Goal: Task Accomplishment & Management: Manage account settings

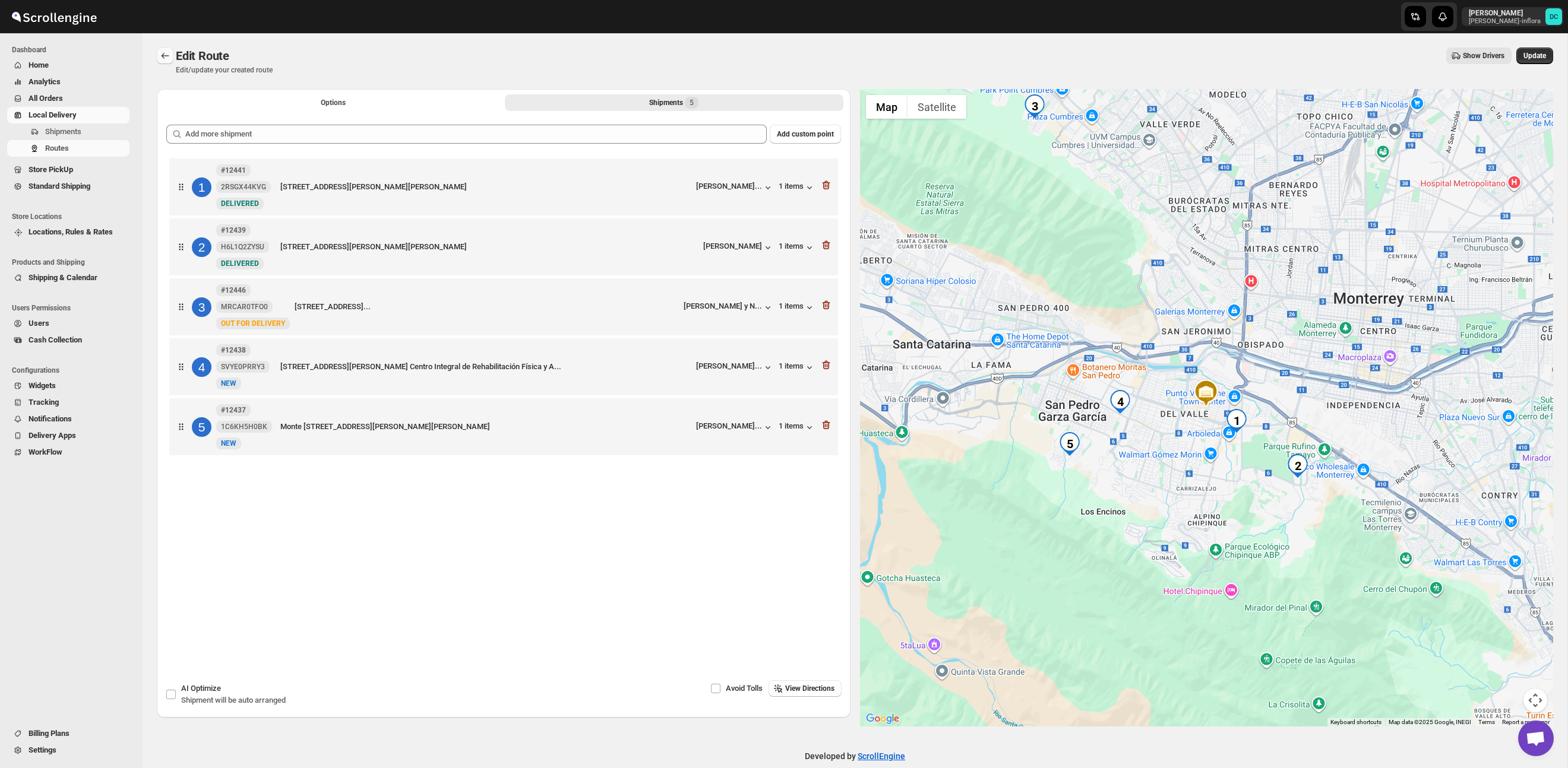
click at [163, 51] on icon "Routes" at bounding box center [165, 56] width 12 height 12
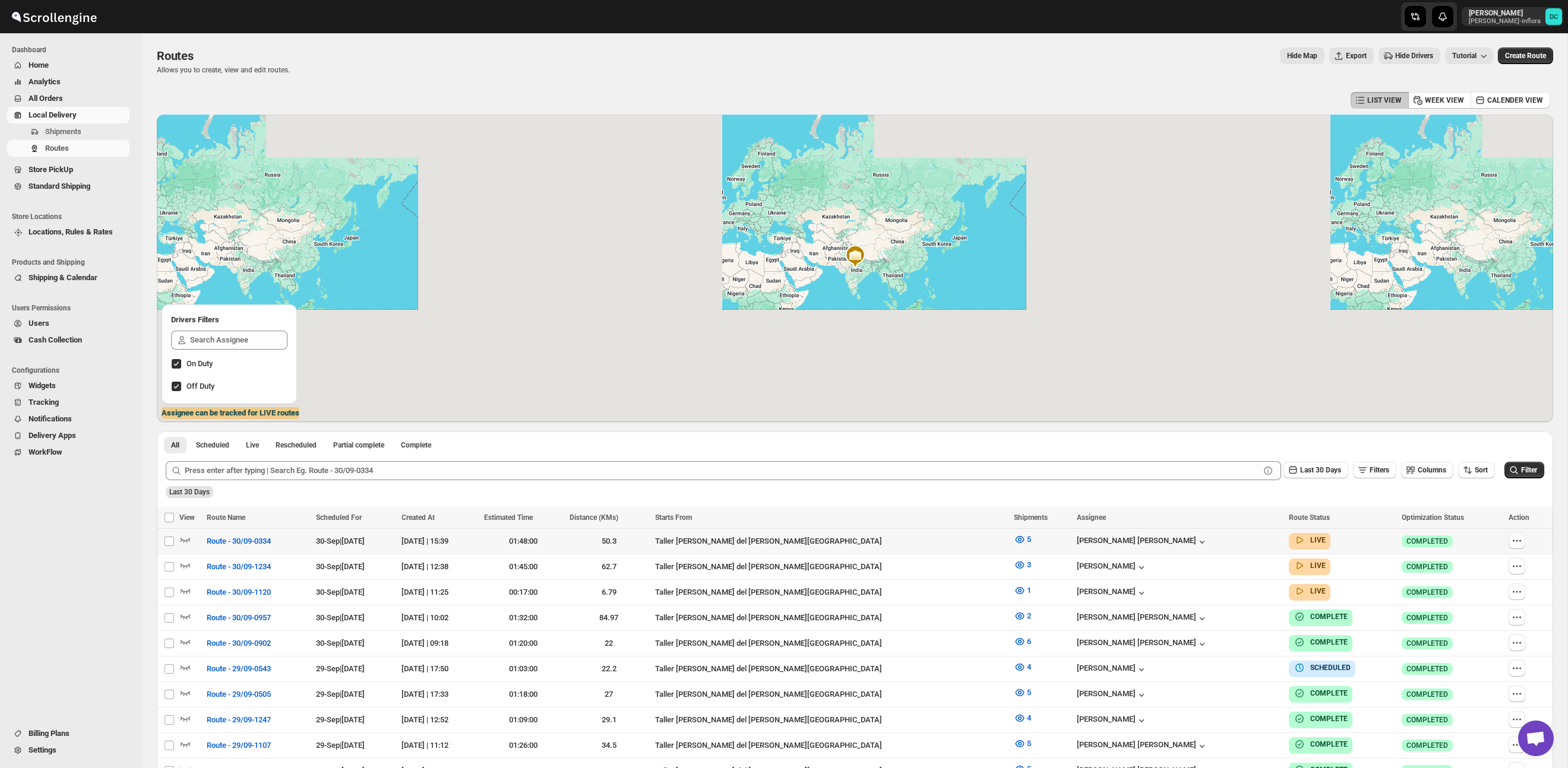
click at [1514, 541] on icon "button" at bounding box center [1517, 541] width 12 height 12
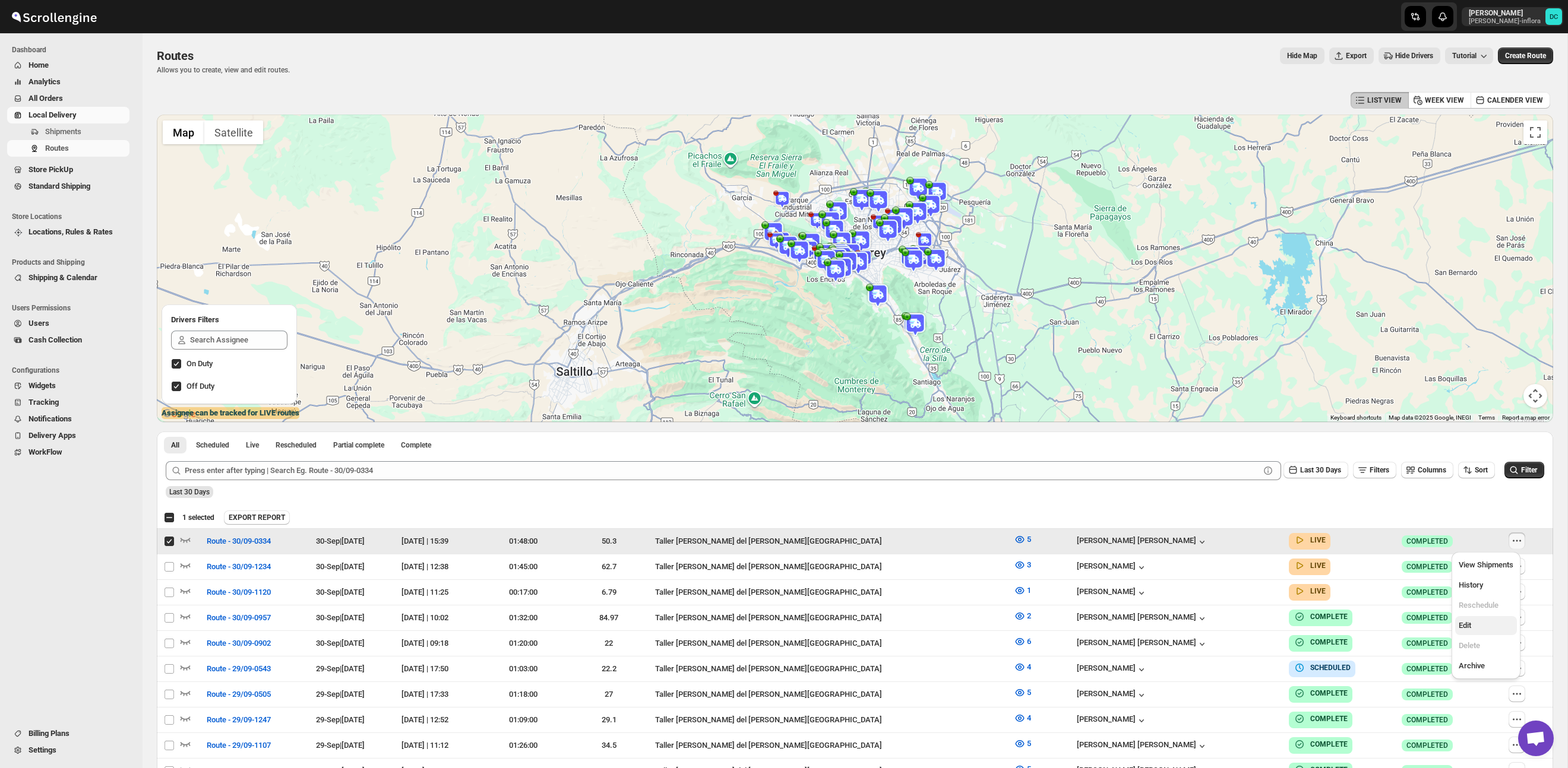
click at [1480, 624] on span "Edit" at bounding box center [1485, 625] width 55 height 12
checkbox input "false"
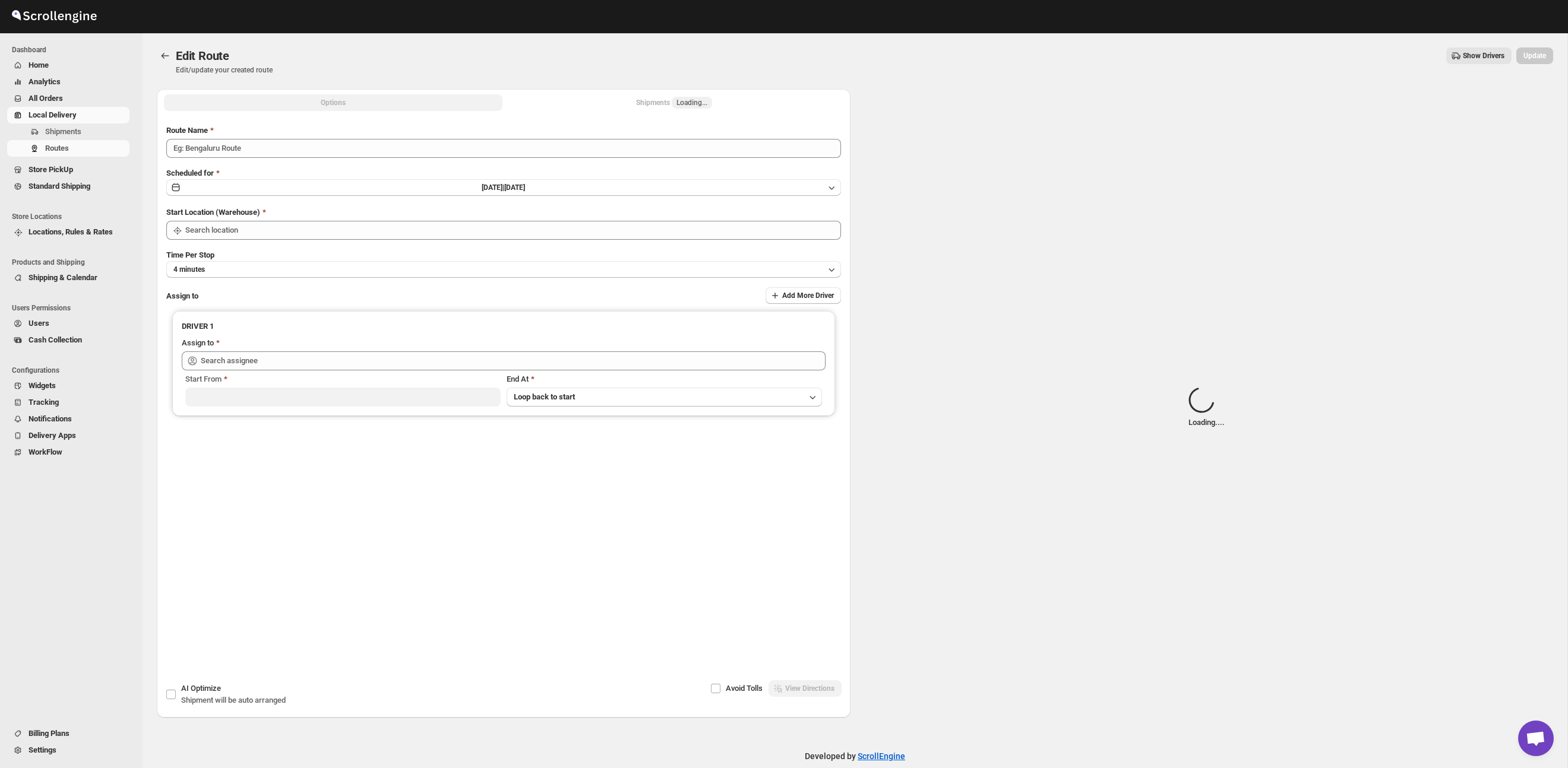
type input "Route - 30/09-0334"
type input "Taller [PERSON_NAME] del [PERSON_NAME][GEOGRAPHIC_DATA]"
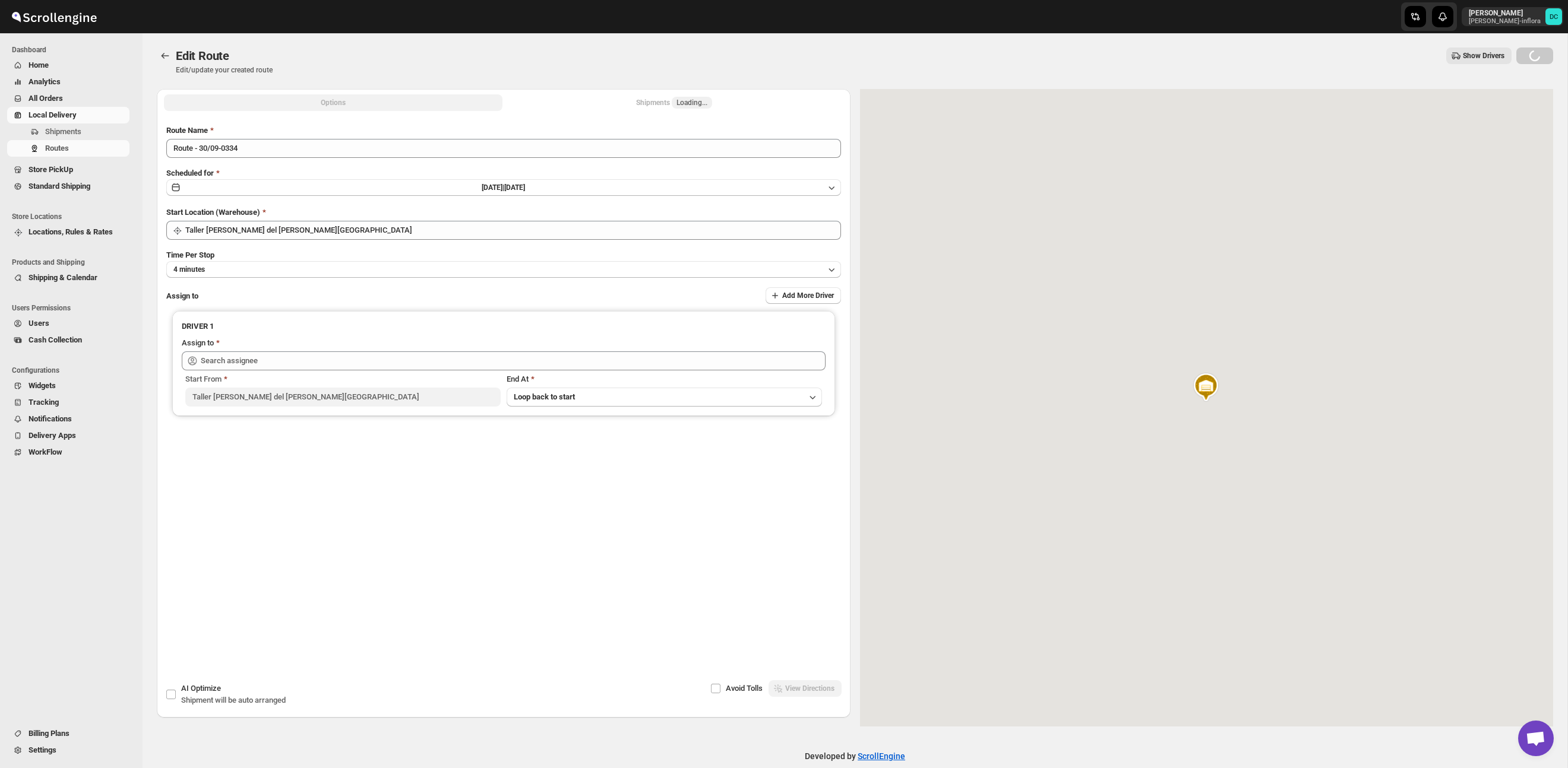
type input "[PERSON_NAME] [PERSON_NAME] ([EMAIL_ADDRESS][DOMAIN_NAME])"
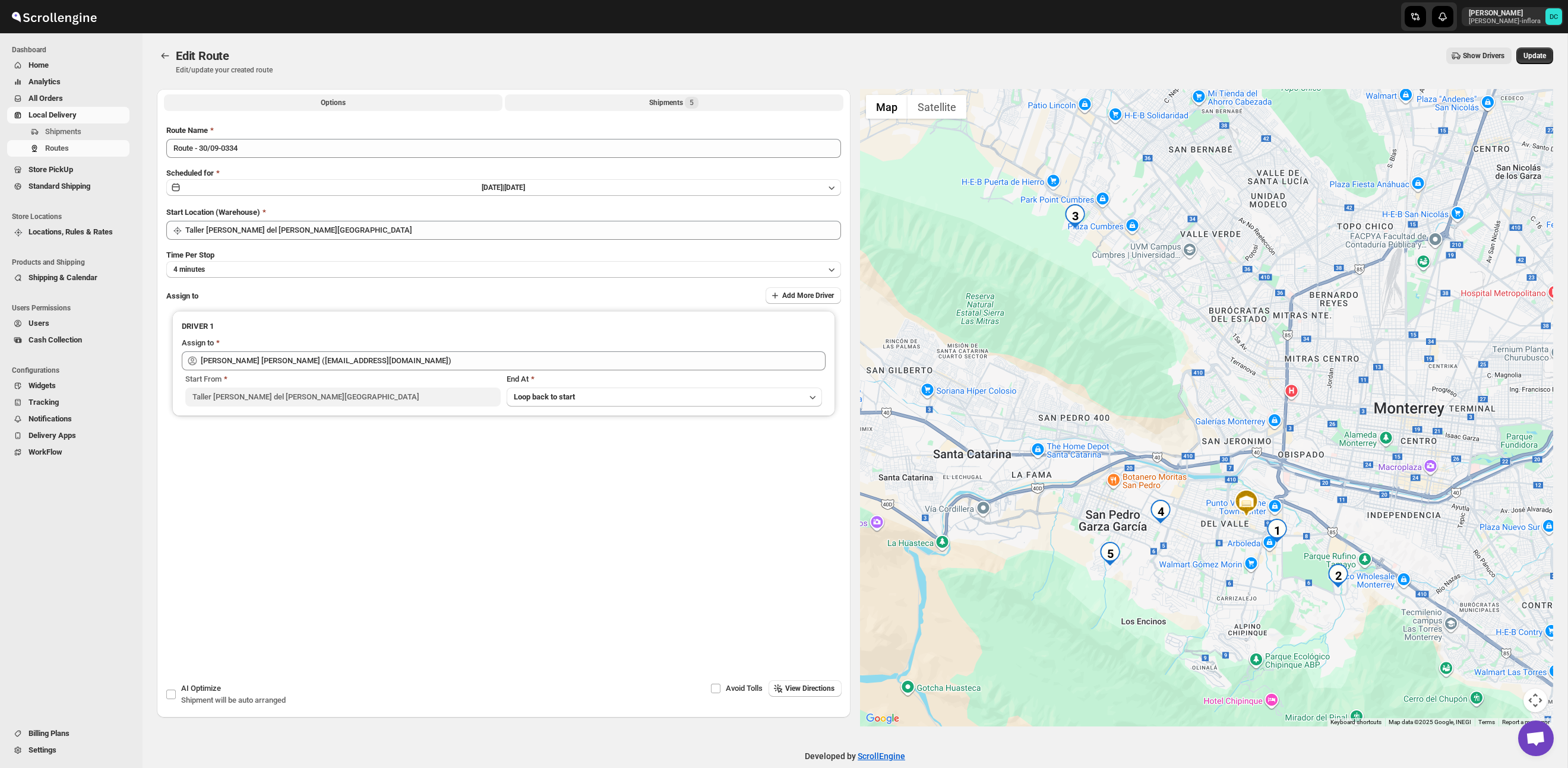
click at [663, 100] on div "Shipments 5" at bounding box center [673, 103] width 49 height 12
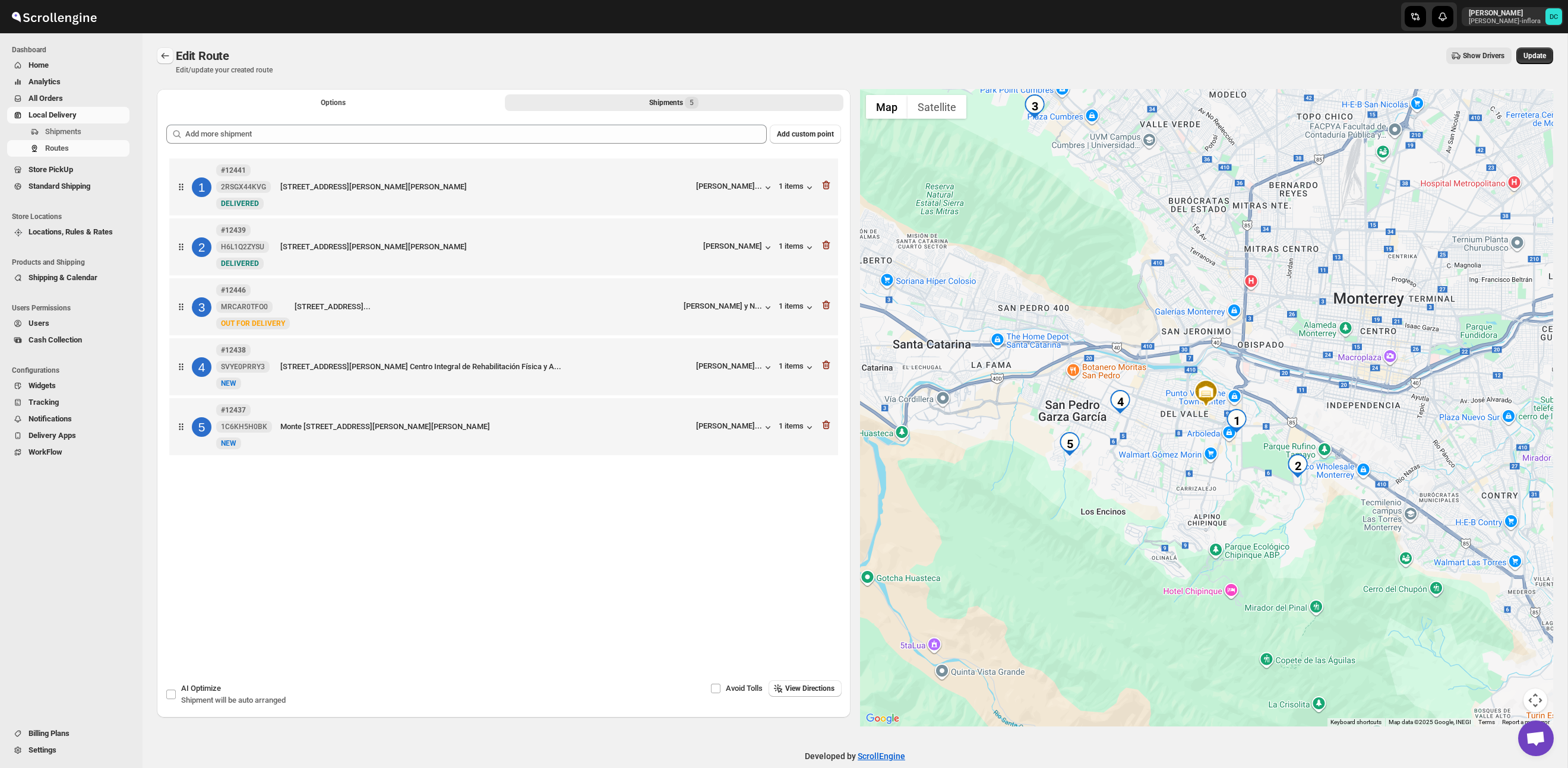
click at [158, 53] on button "Routes" at bounding box center [165, 56] width 16 height 16
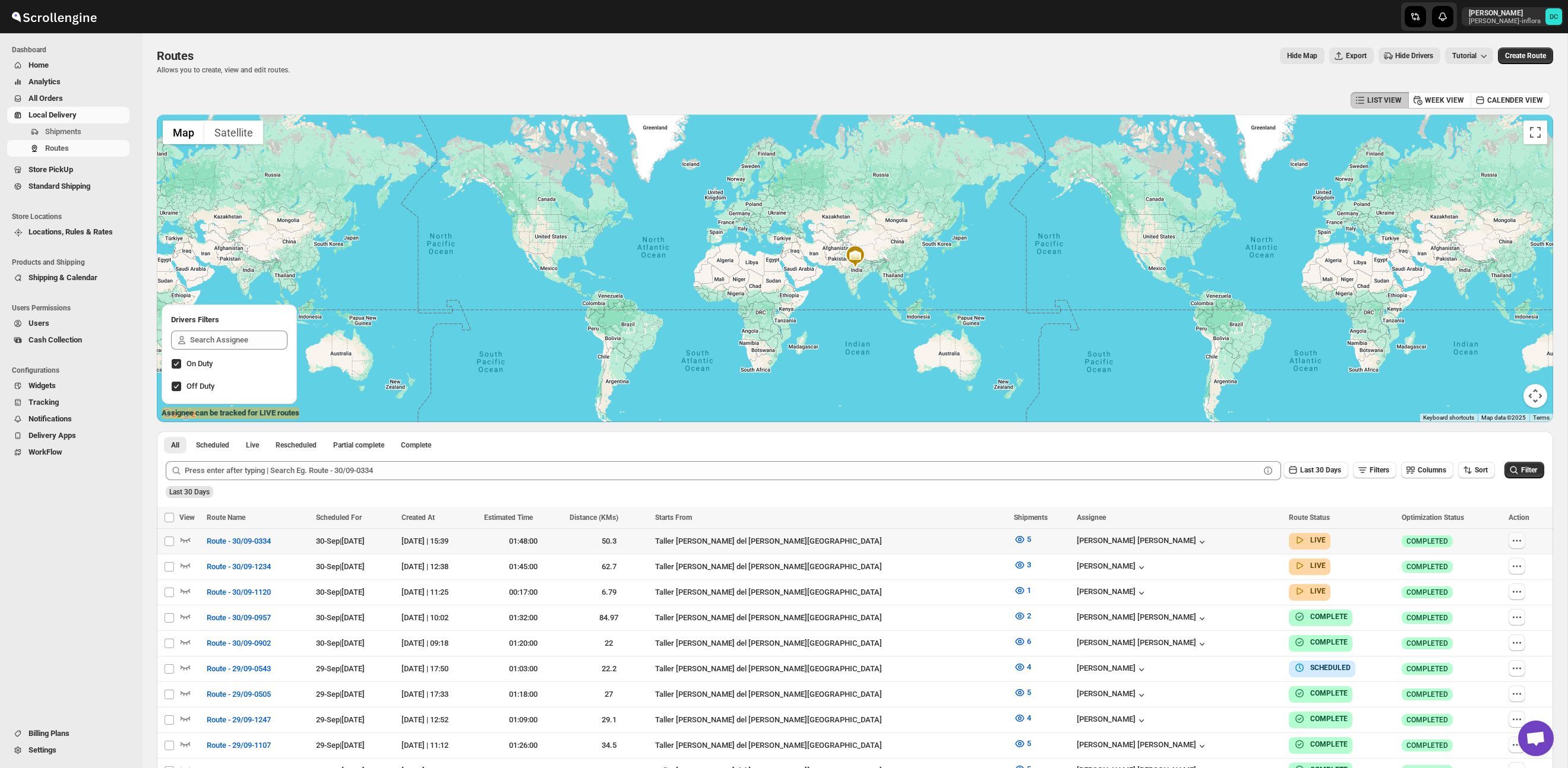
click at [1518, 533] on button "button" at bounding box center [1516, 541] width 16 height 16
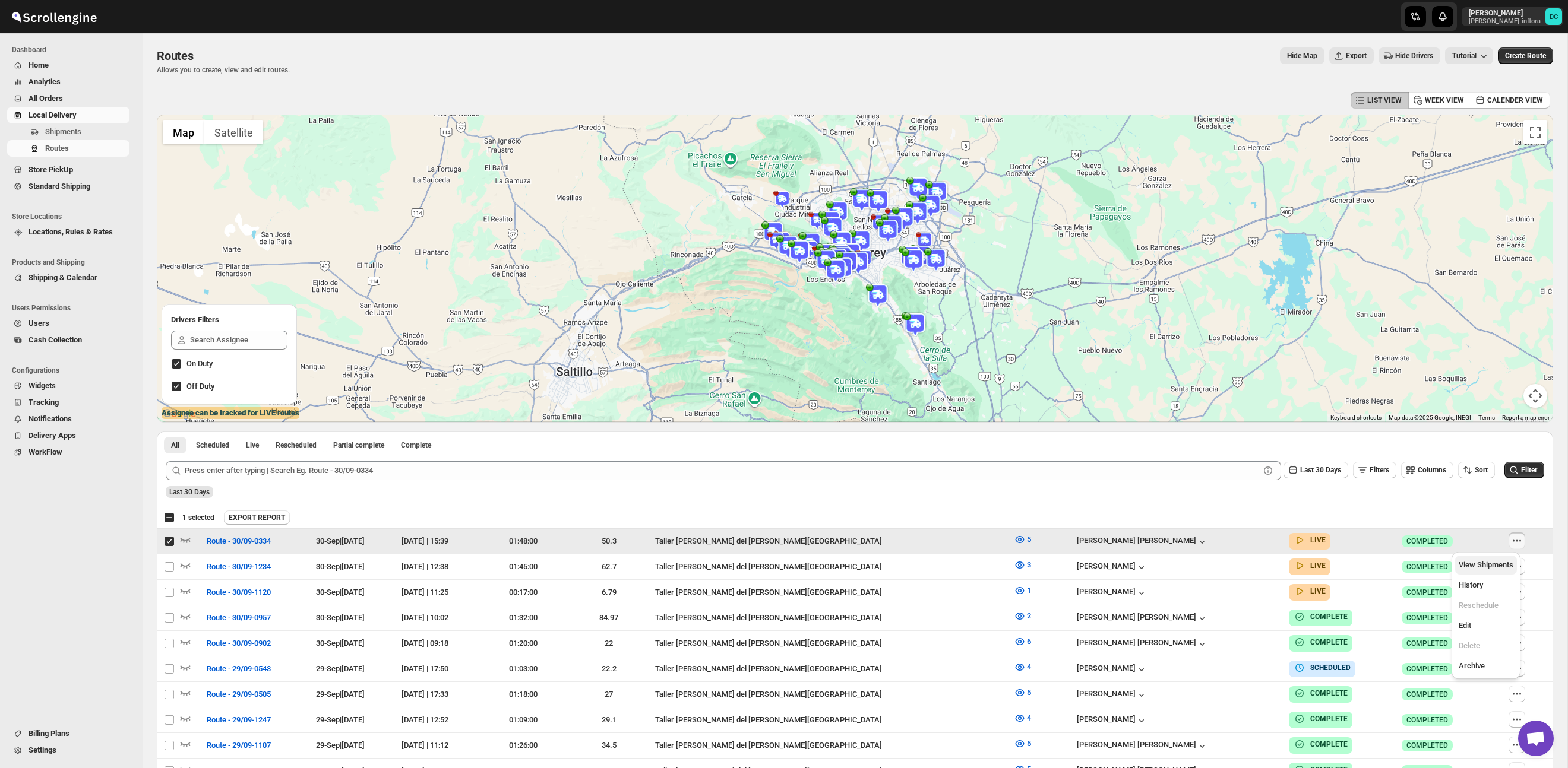
click at [1504, 566] on span "View Shipments" at bounding box center [1485, 565] width 55 height 9
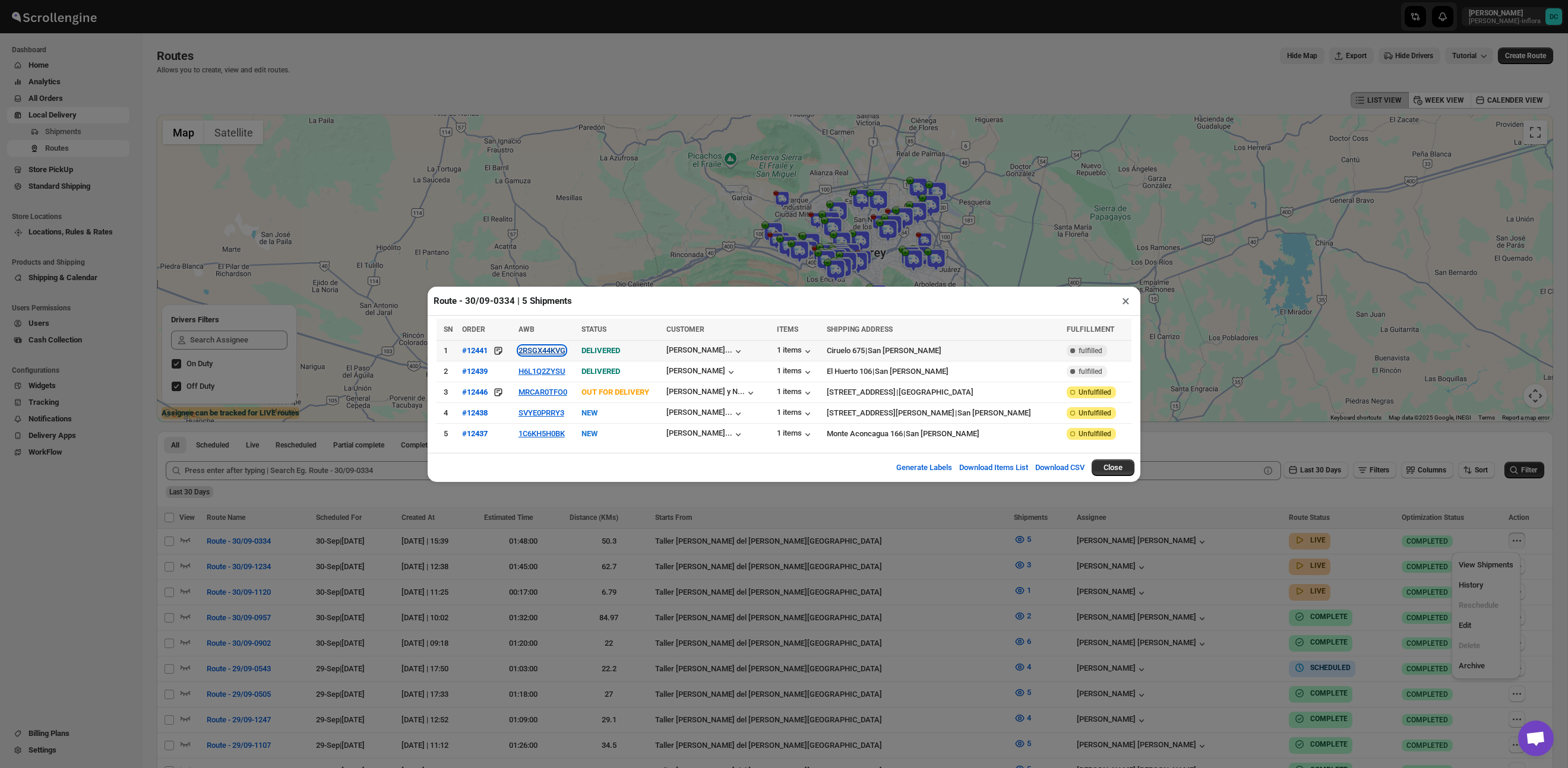
click at [540, 352] on button "2RSGX44KVG" at bounding box center [542, 350] width 47 height 9
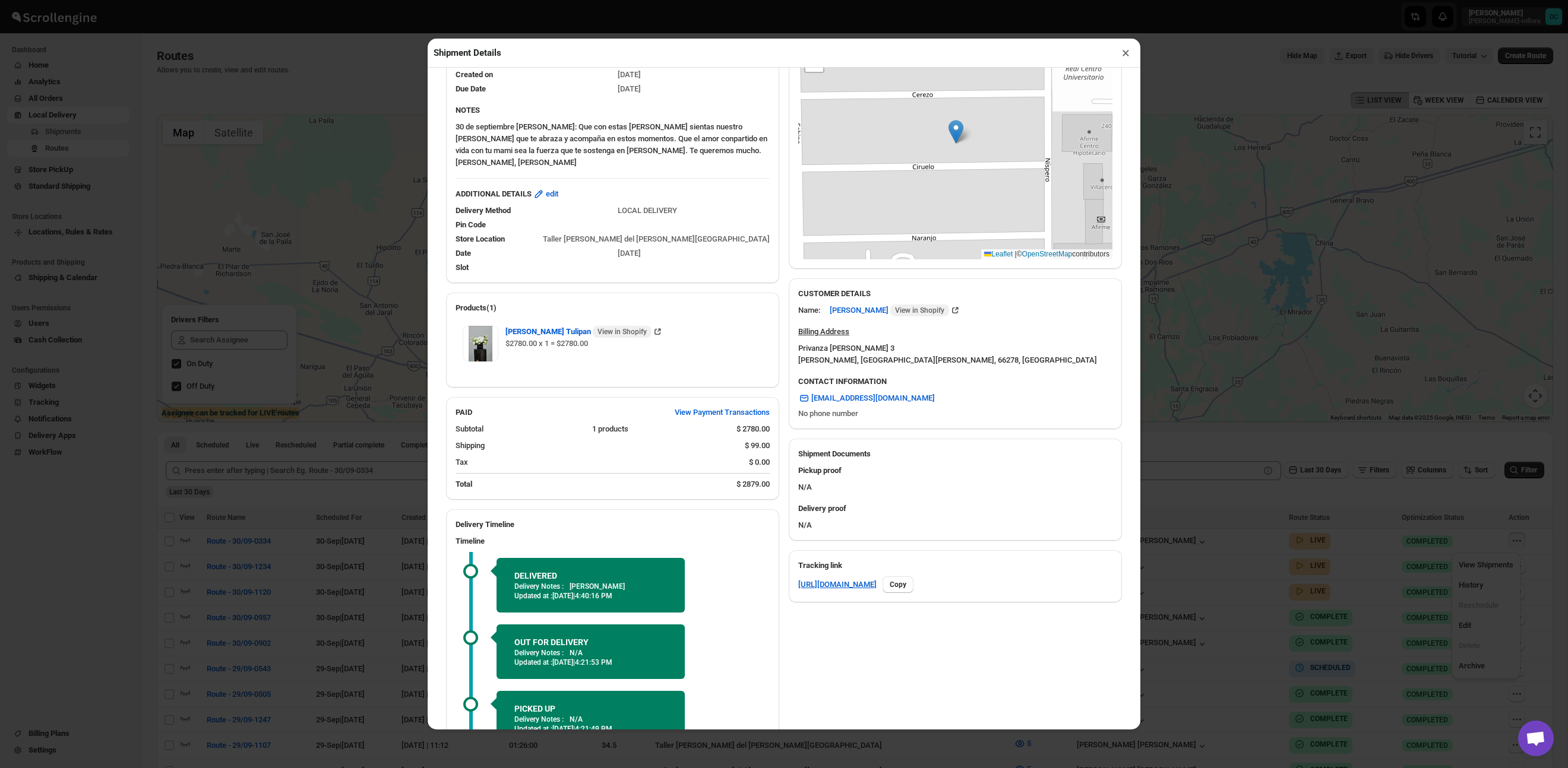
scroll to position [98, 0]
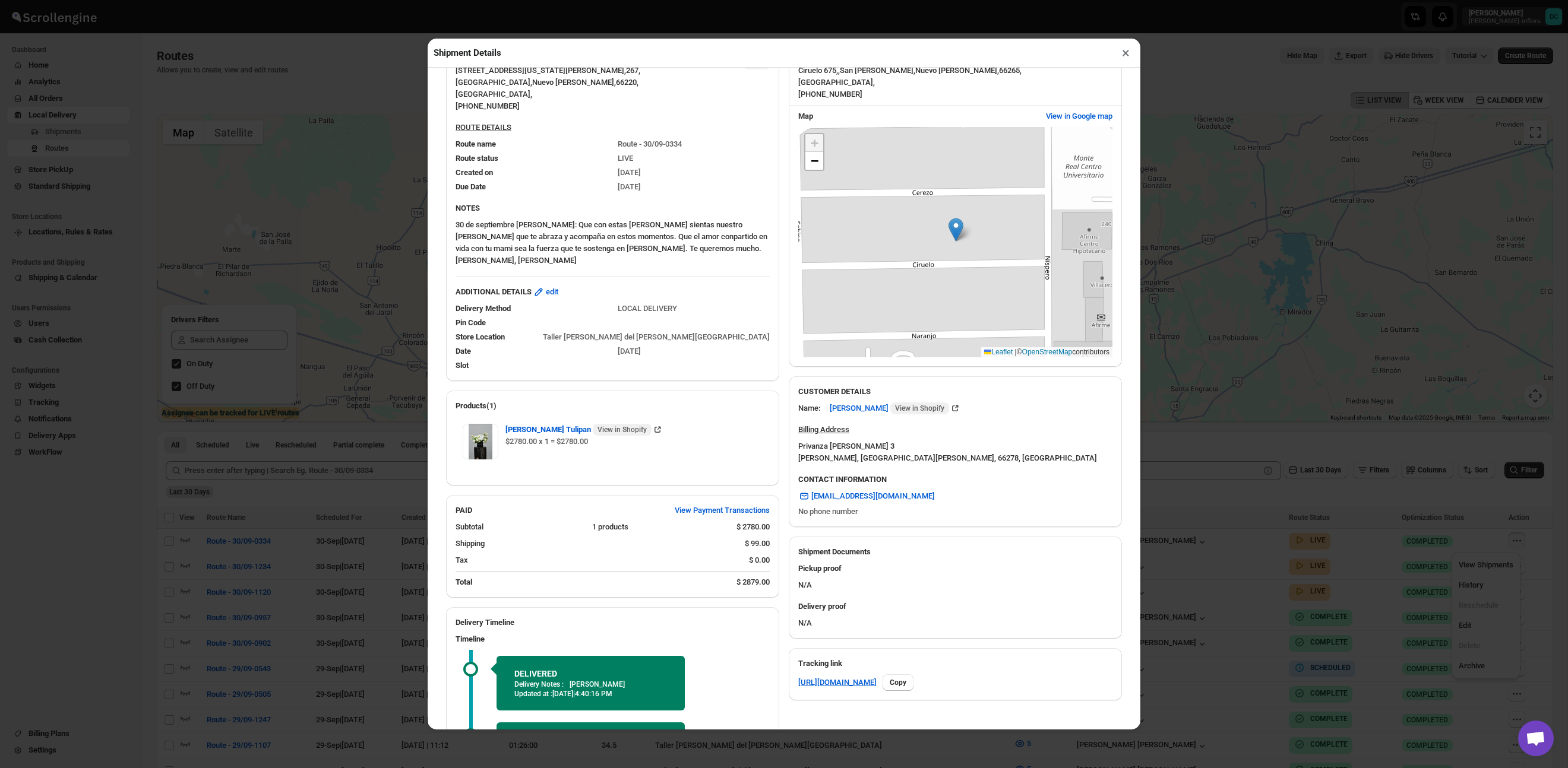
click at [1127, 54] on button "×" at bounding box center [1126, 52] width 17 height 16
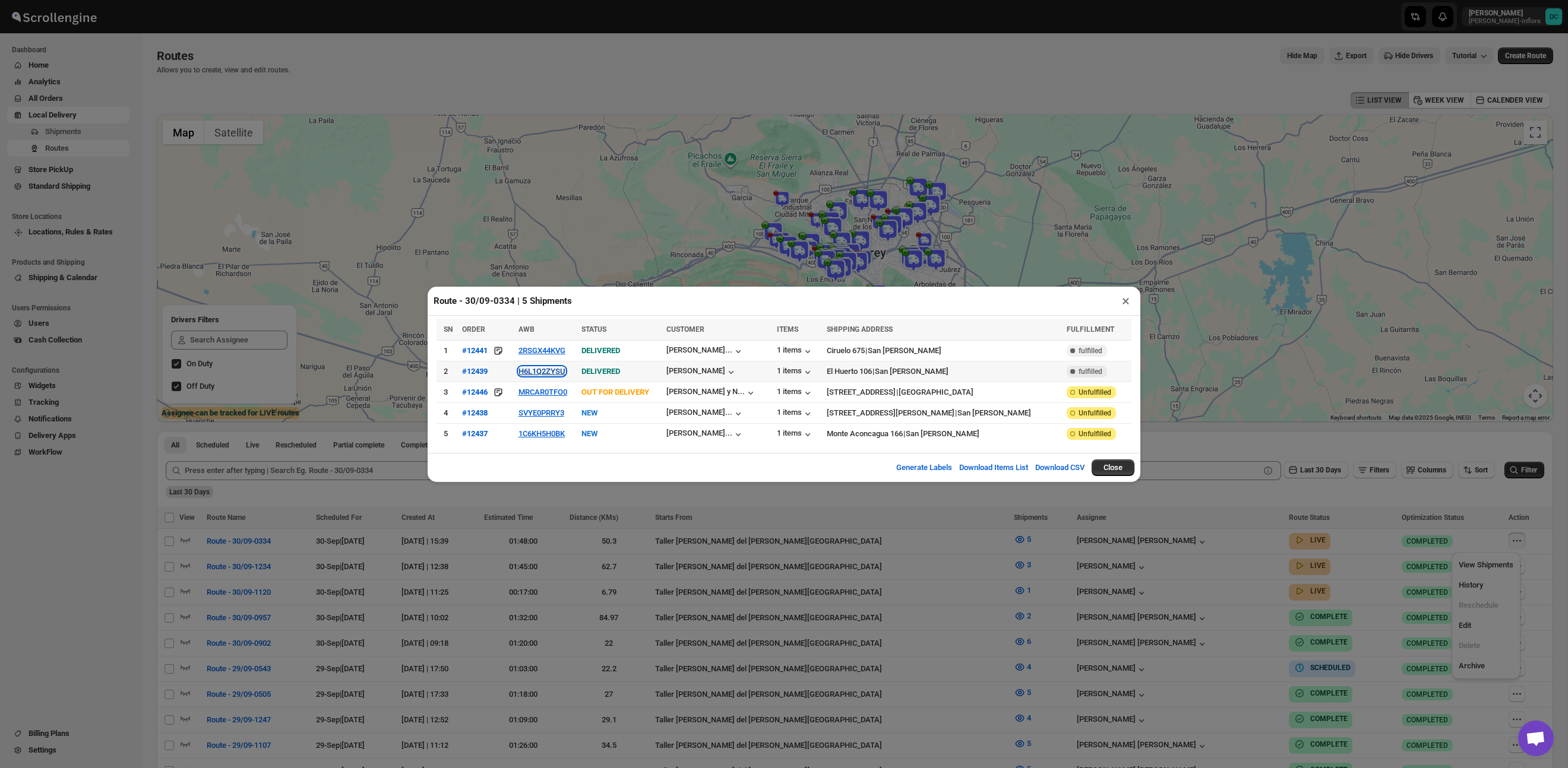
click at [551, 369] on button "H6L1Q2ZYSU" at bounding box center [542, 371] width 47 height 9
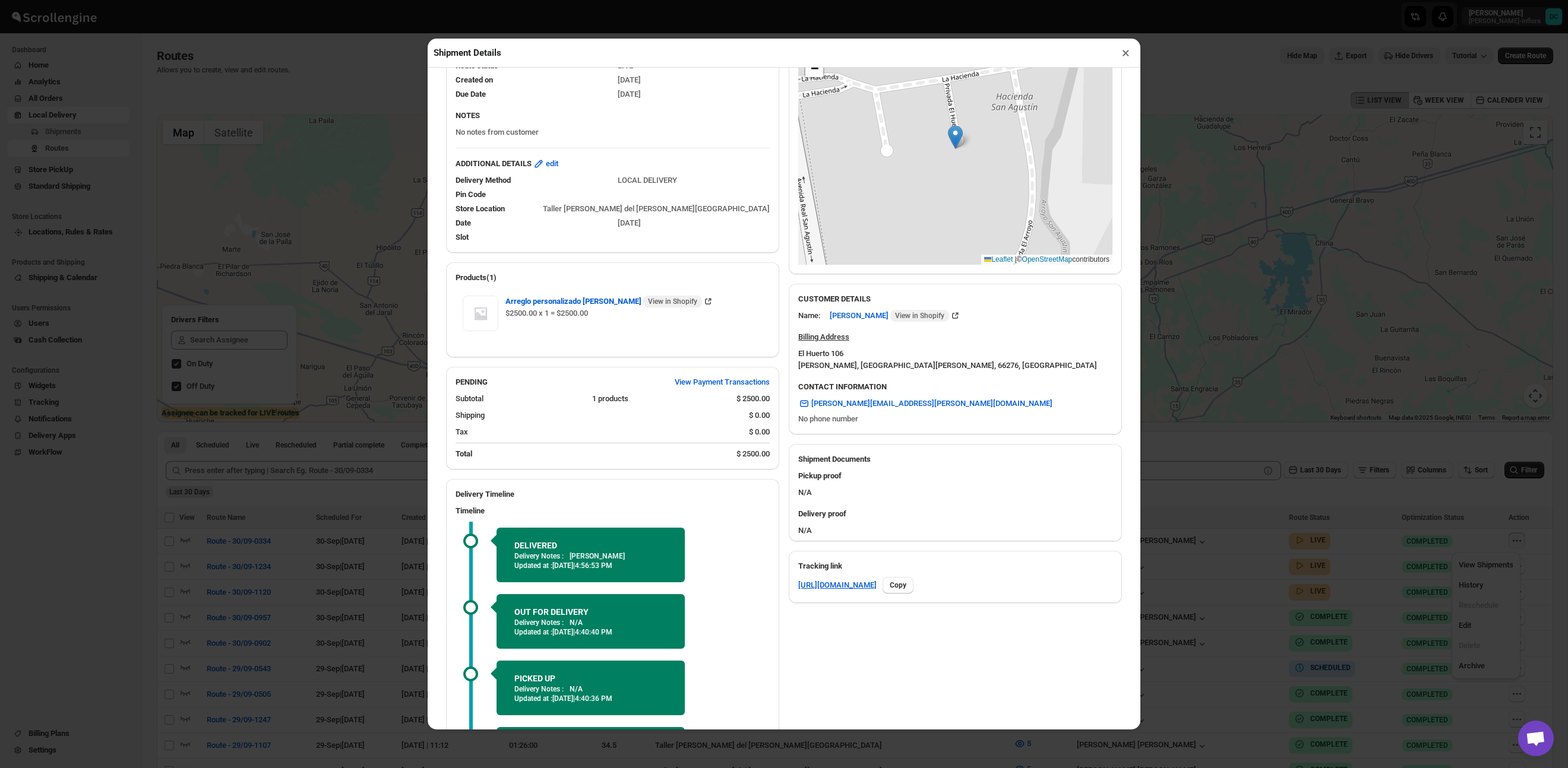
scroll to position [198, 0]
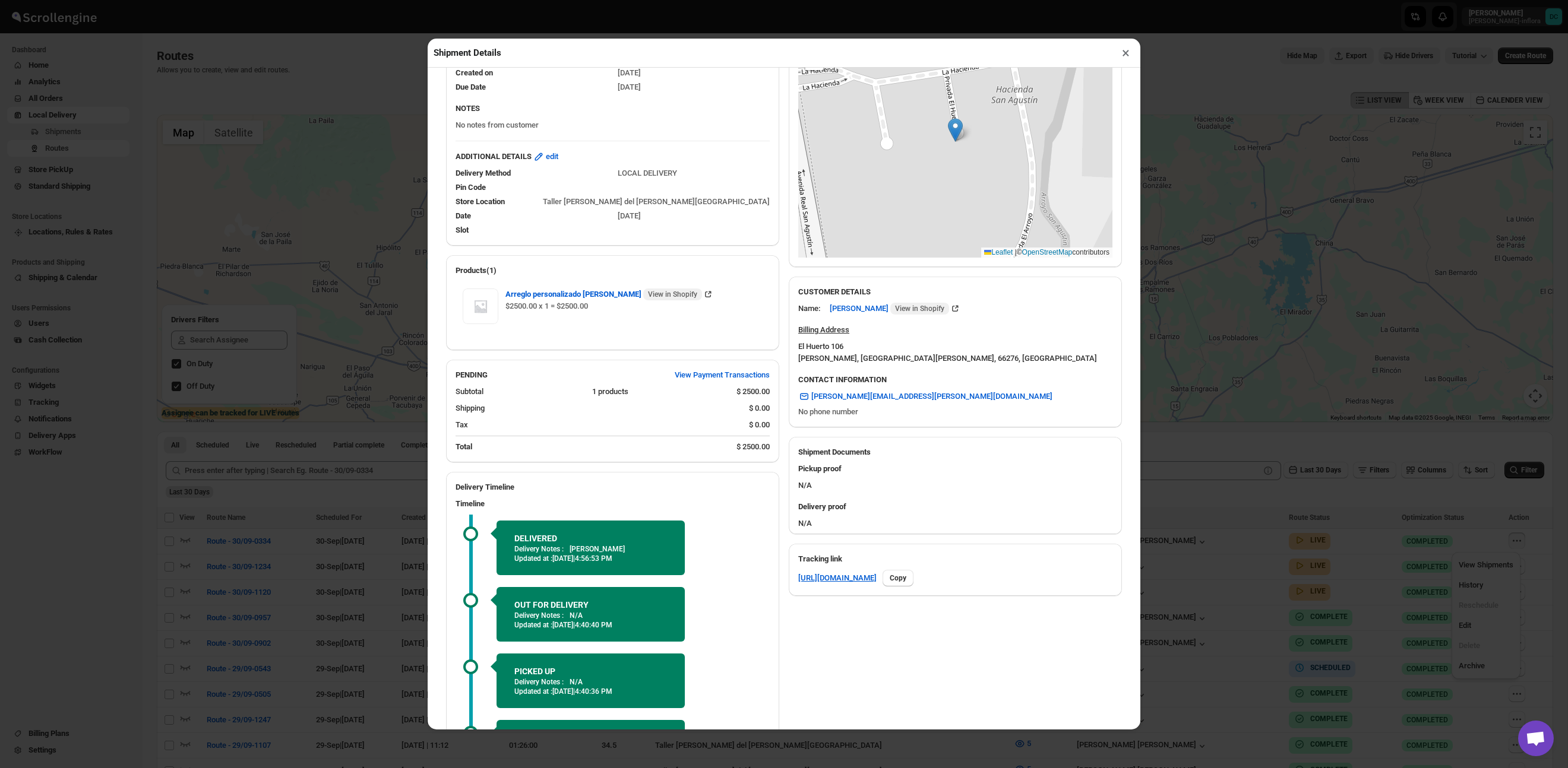
click at [1126, 55] on button "×" at bounding box center [1126, 52] width 17 height 16
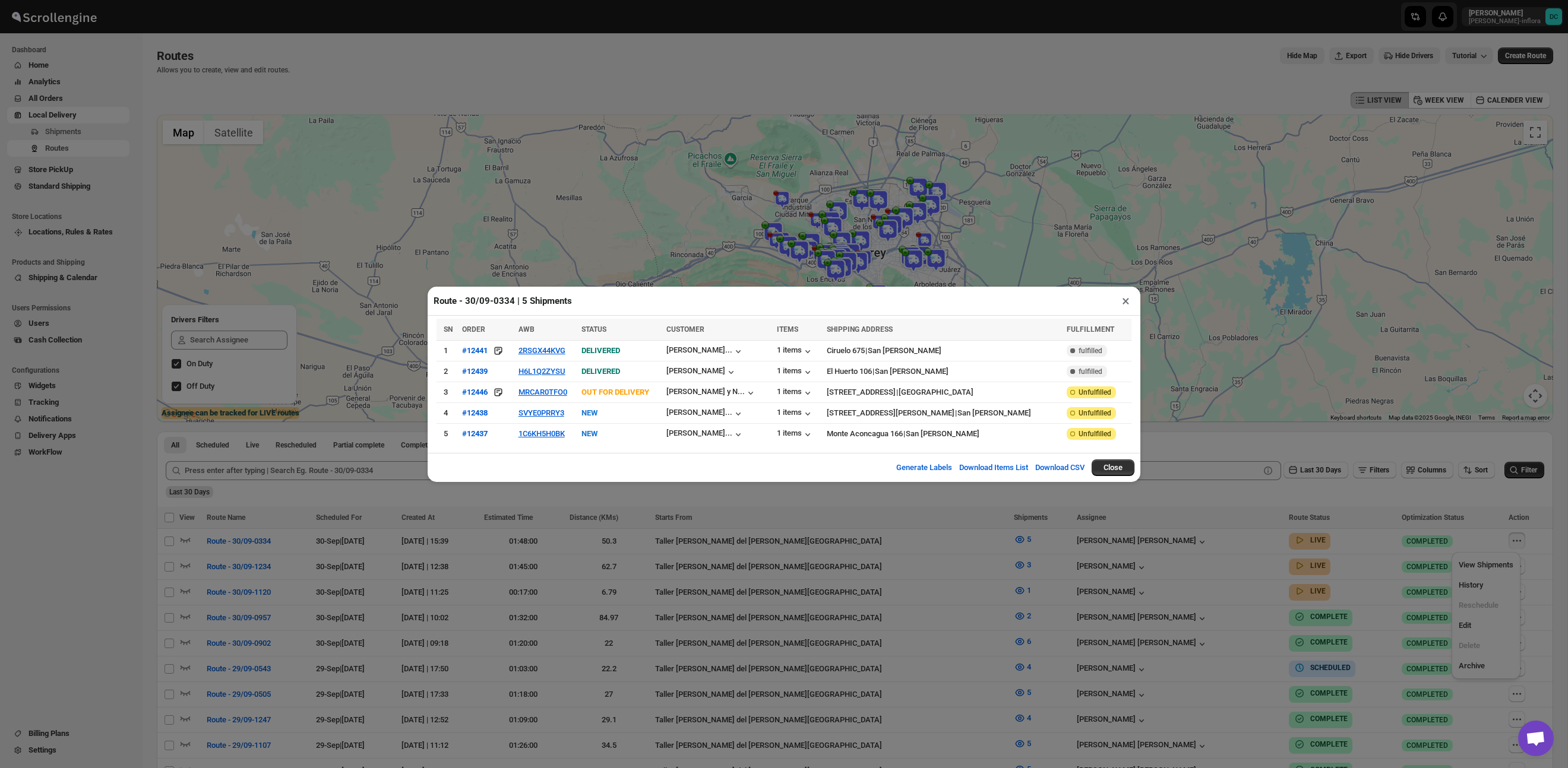
drag, startPoint x: 1125, startPoint y: 304, endPoint x: 961, endPoint y: 12, distance: 334.9
click at [1125, 304] on button "×" at bounding box center [1126, 300] width 17 height 16
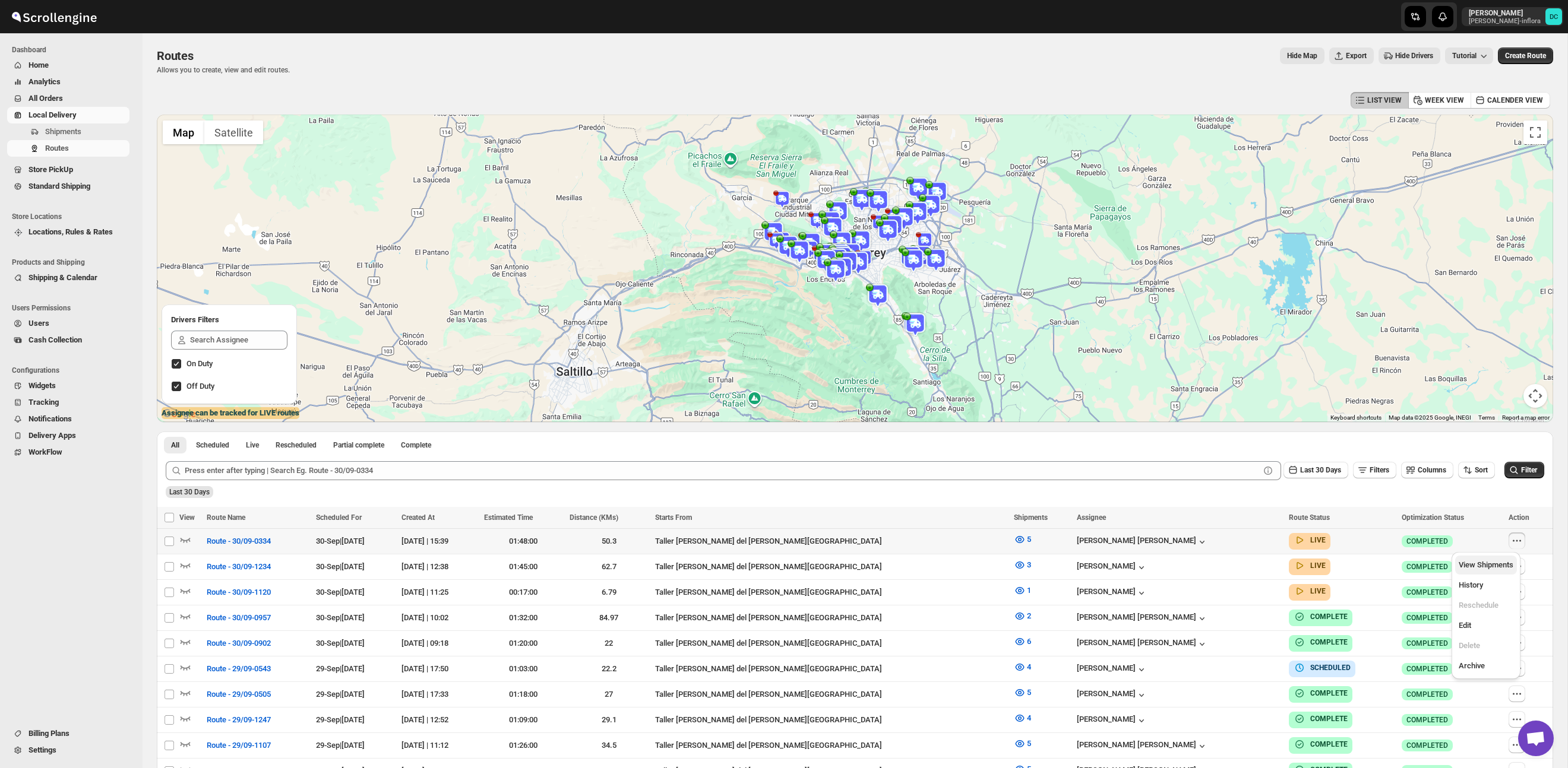
click at [1497, 556] on button "View Shipments" at bounding box center [1485, 565] width 62 height 19
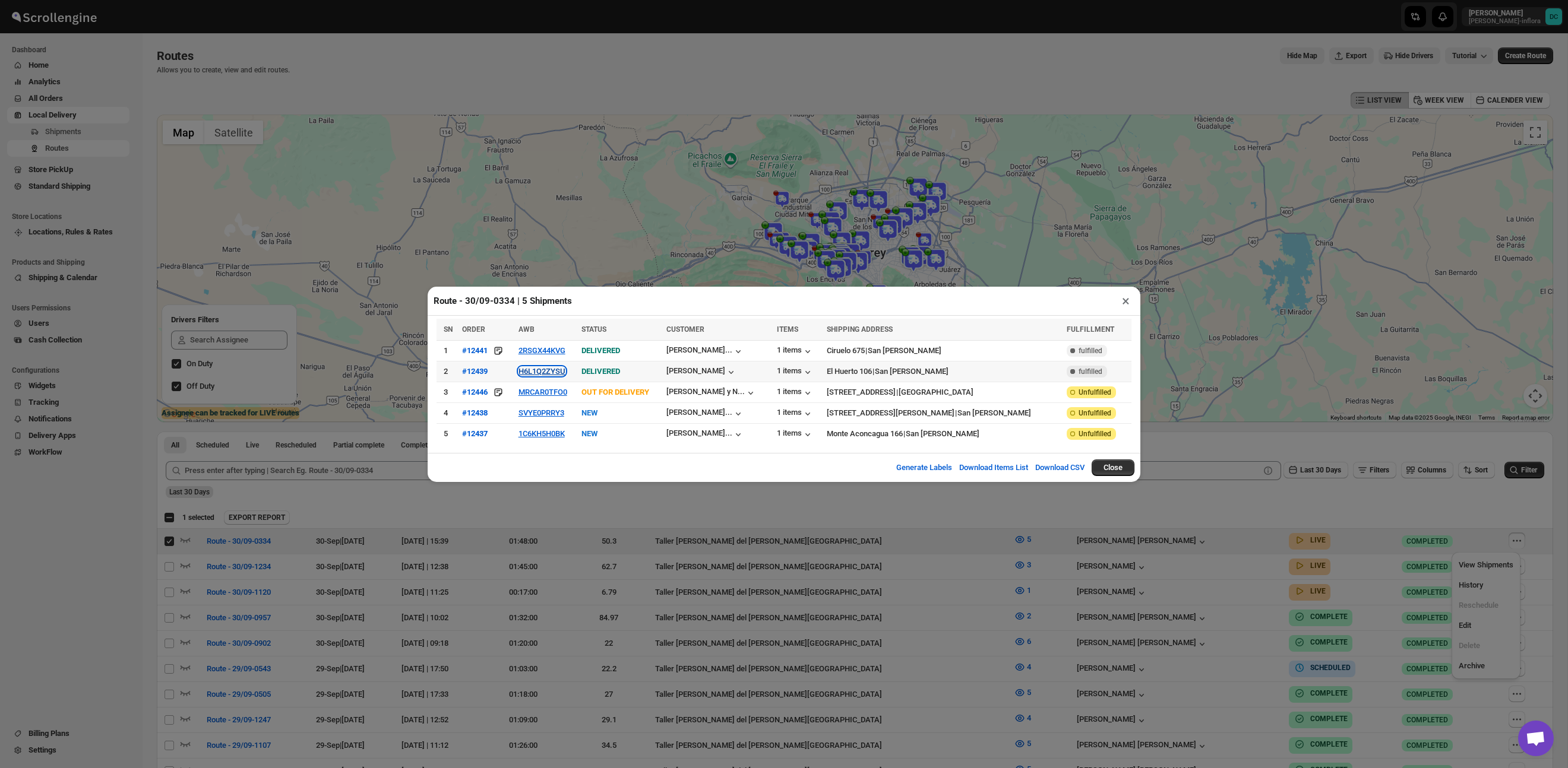
click at [558, 374] on button "H6L1Q2ZYSU" at bounding box center [542, 371] width 47 height 9
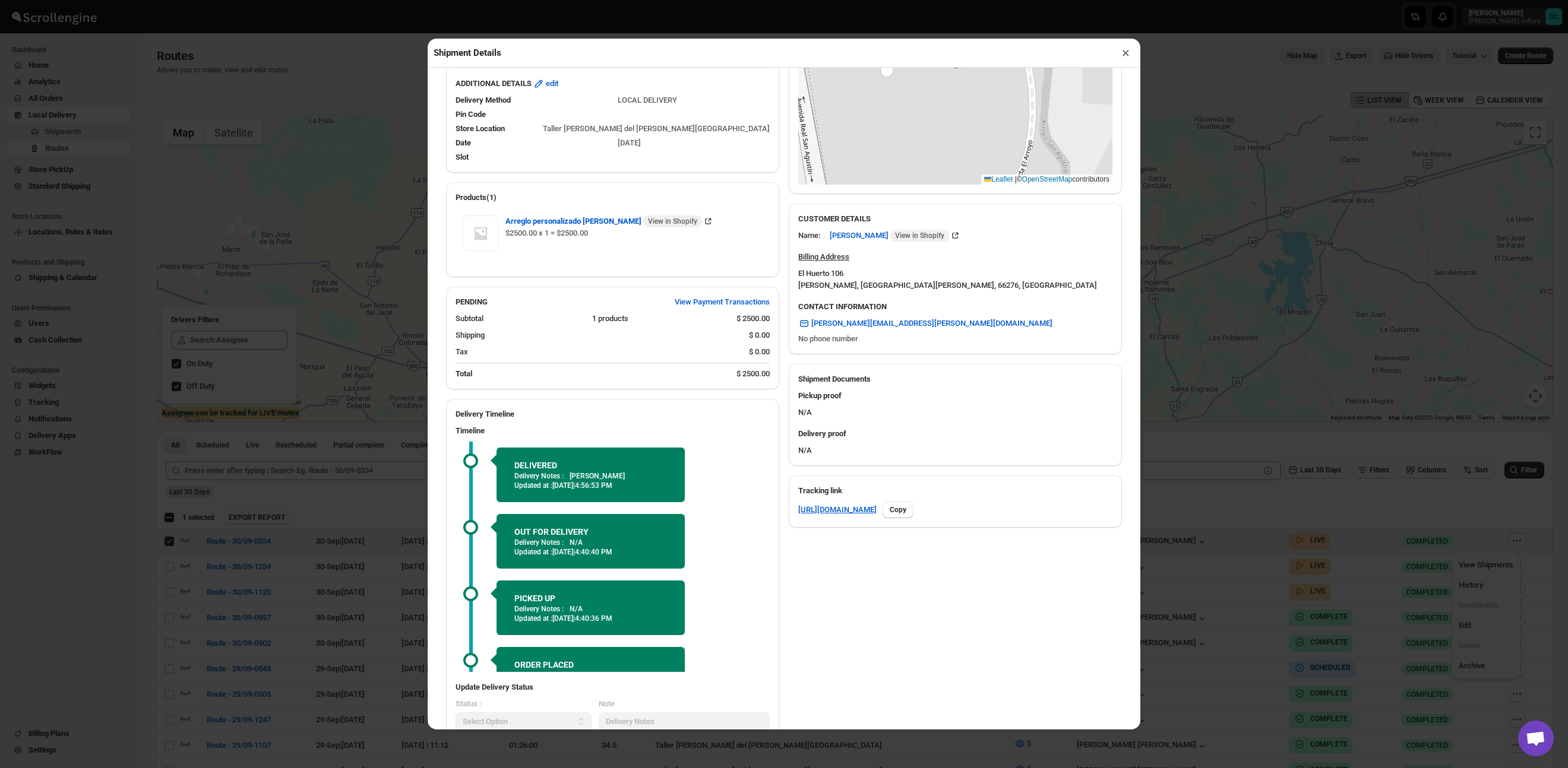
scroll to position [258, 0]
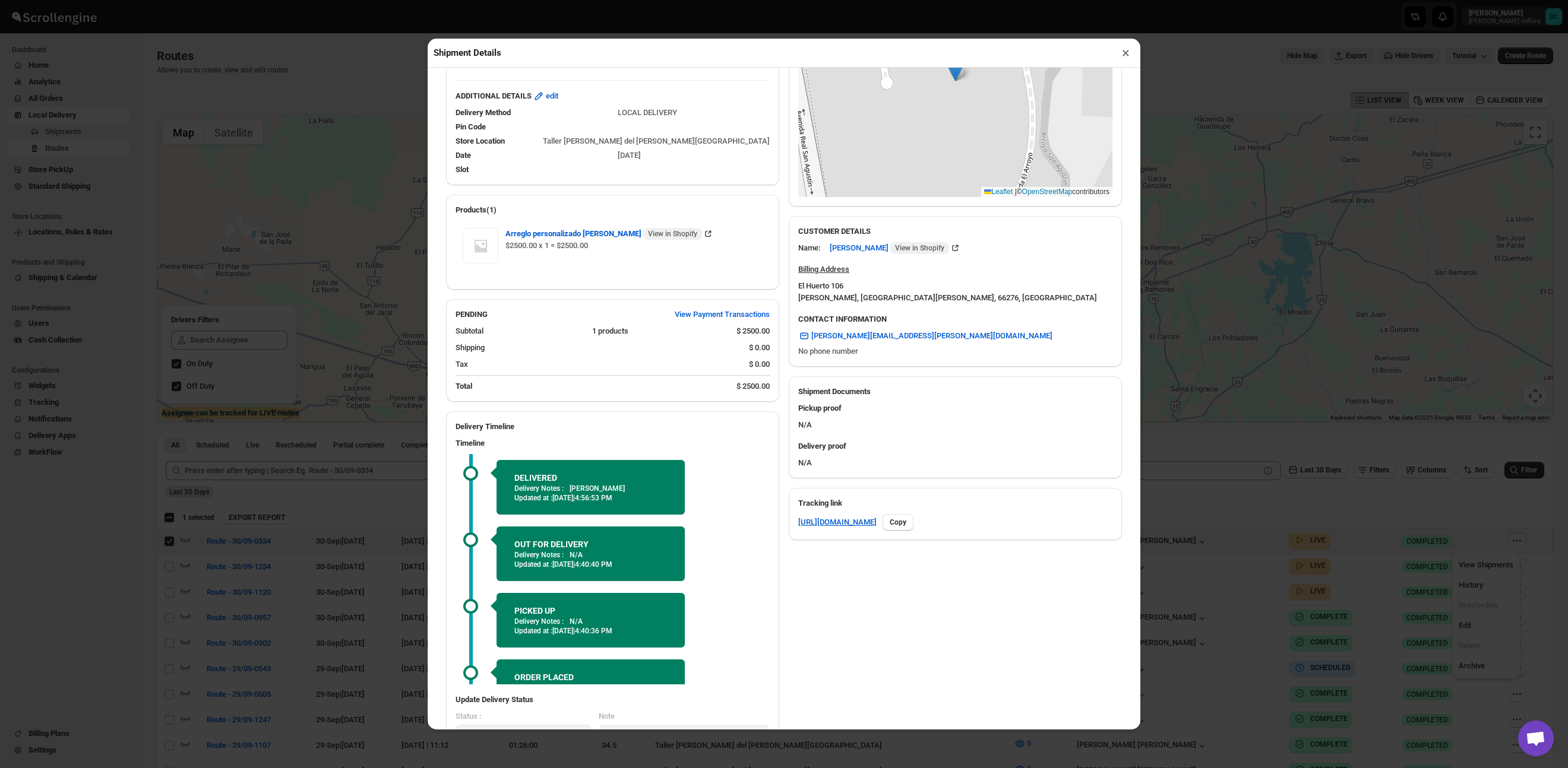
click at [1127, 52] on button "×" at bounding box center [1126, 52] width 17 height 16
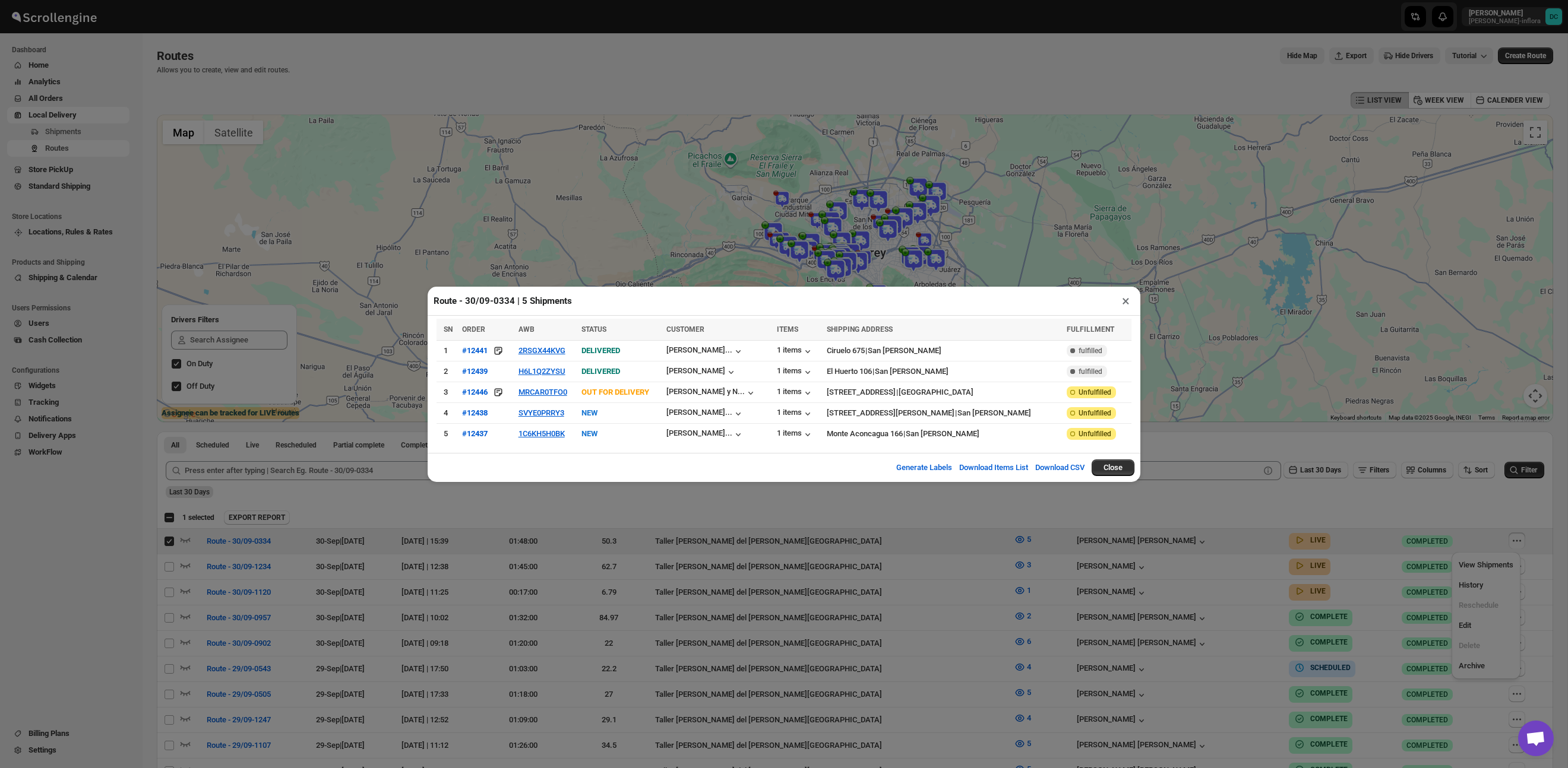
drag, startPoint x: 1303, startPoint y: 498, endPoint x: 1184, endPoint y: 389, distance: 161.4
click at [1302, 498] on div "Route - 30/09-0334 | 5 Shipments × SN ORDER AWB STATUS CUSTOMER ITEMS SHIPPING …" at bounding box center [784, 384] width 1568 height 768
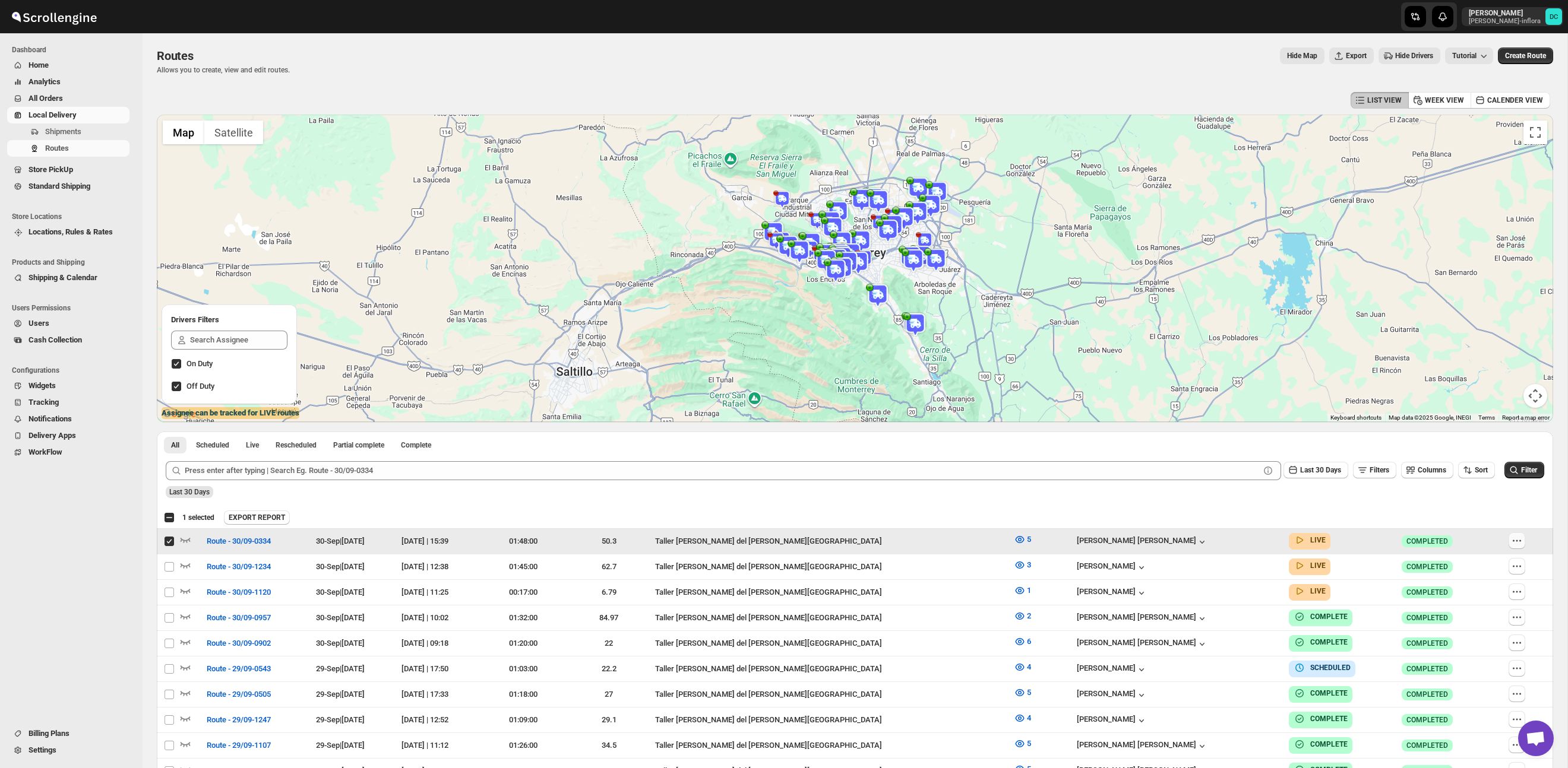
click at [1520, 543] on button "button" at bounding box center [1516, 541] width 16 height 16
checkbox input "false"
